Goal: Task Accomplishment & Management: Use online tool/utility

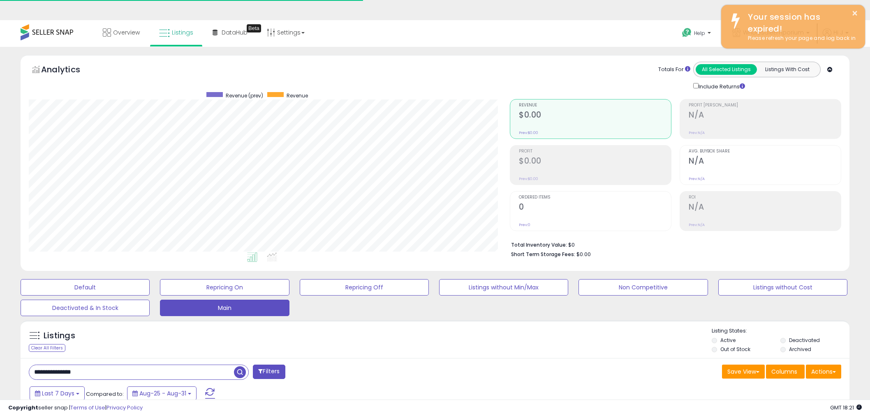
select select "**"
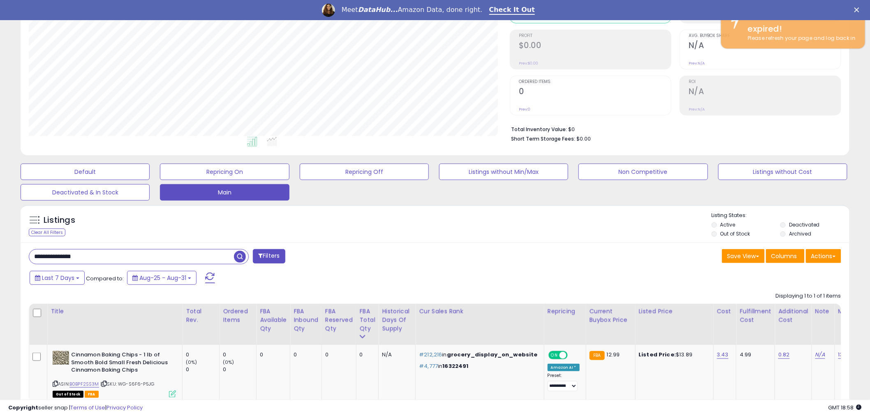
scroll to position [169, 481]
